Goal: Check status: Check status

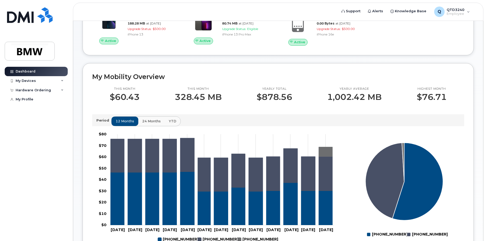
scroll to position [130, 0]
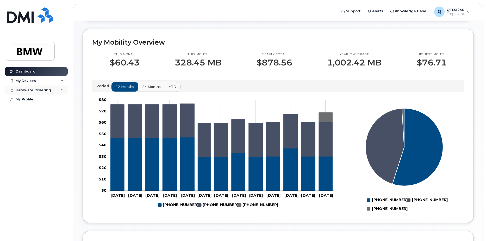
click at [63, 89] on icon at bounding box center [62, 90] width 3 height 3
click at [44, 98] on link "My Orders" at bounding box center [41, 99] width 54 height 10
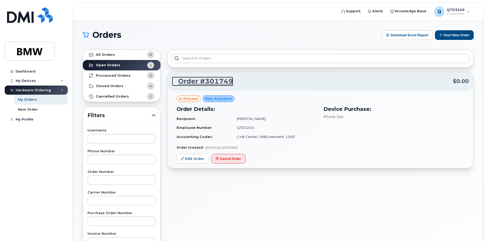
click at [218, 79] on link "Order #301749" at bounding box center [202, 81] width 61 height 9
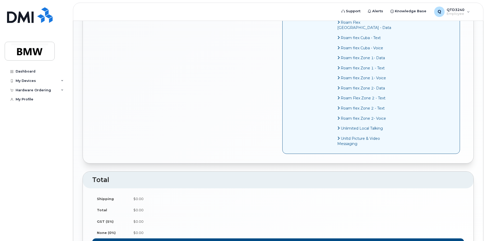
scroll to position [430, 0]
